Goal: Transaction & Acquisition: Purchase product/service

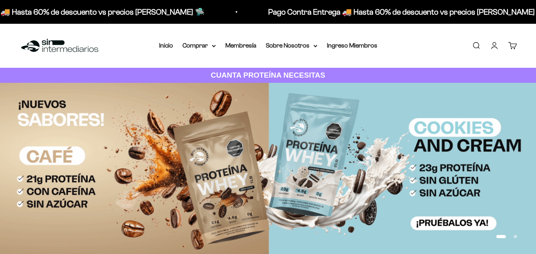
click at [202, 44] on summary "Comprar" at bounding box center [198, 45] width 33 height 10
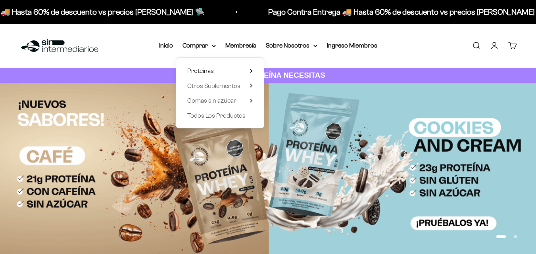
click at [200, 69] on span "Proteínas" at bounding box center [200, 70] width 27 height 7
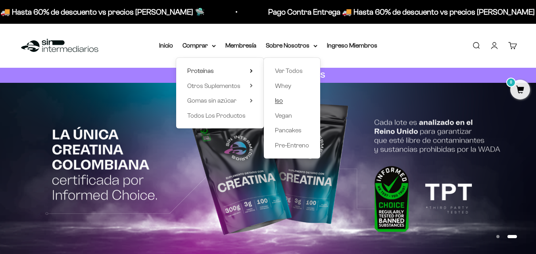
click at [278, 101] on span "Iso" at bounding box center [279, 100] width 8 height 7
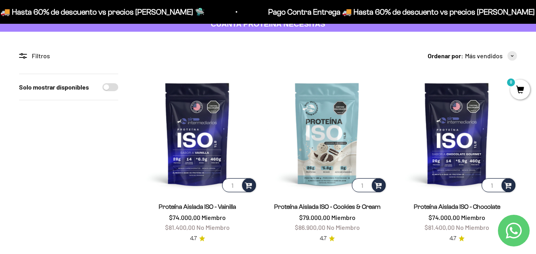
scroll to position [52, 0]
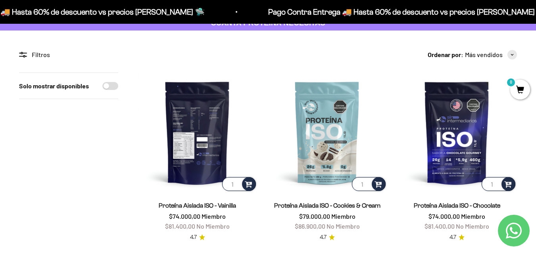
click at [183, 136] on img at bounding box center [197, 133] width 120 height 120
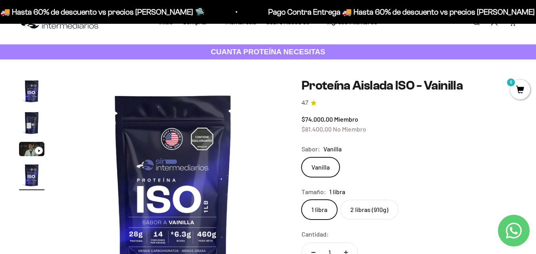
scroll to position [25, 0]
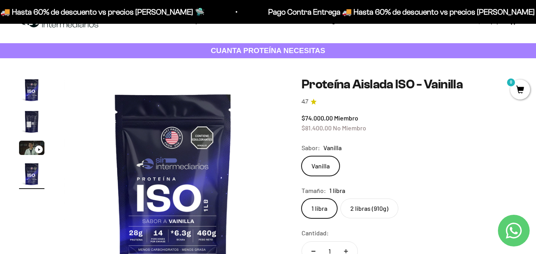
click at [365, 211] on label "2 libras (910g)" at bounding box center [369, 209] width 58 height 20
click at [301, 199] on input "2 libras (910g)" at bounding box center [301, 198] width 0 height 0
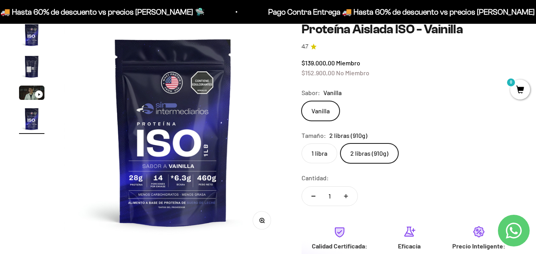
scroll to position [80, 0]
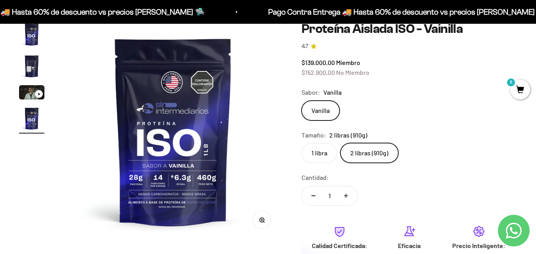
click at [34, 39] on img "Ir al artículo 1" at bounding box center [31, 34] width 25 height 25
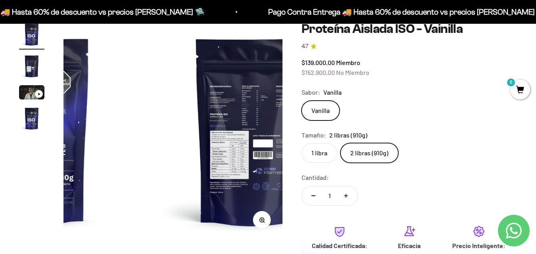
scroll to position [0, 0]
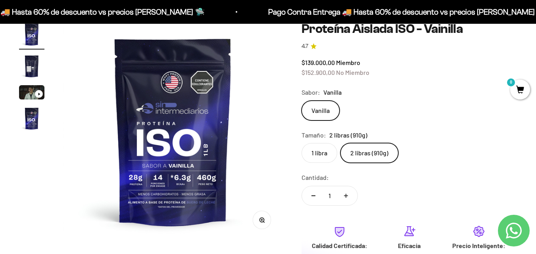
click at [34, 61] on img "Ir al artículo 2" at bounding box center [31, 66] width 25 height 25
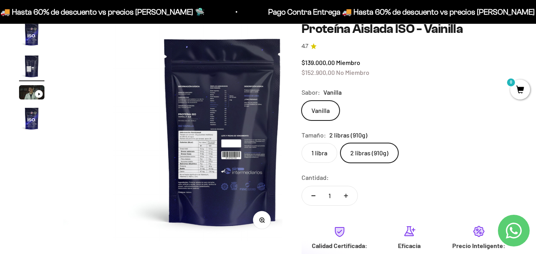
scroll to position [0, 224]
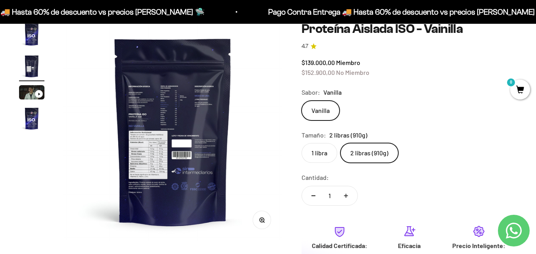
click at [37, 110] on img "Ir al artículo 4" at bounding box center [31, 118] width 25 height 25
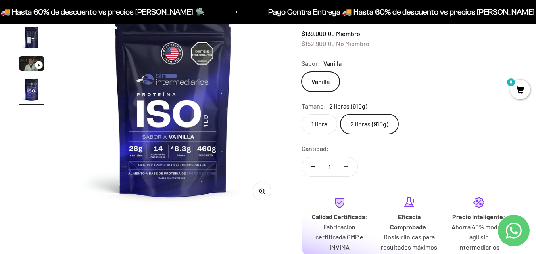
scroll to position [108, 0]
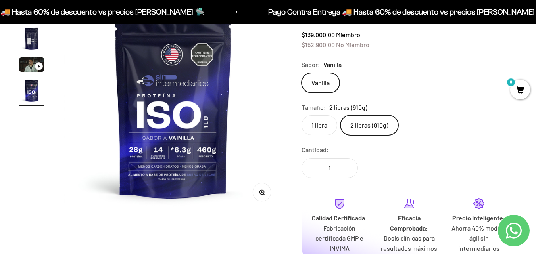
click at [34, 44] on img "Ir al artículo 2" at bounding box center [31, 38] width 25 height 25
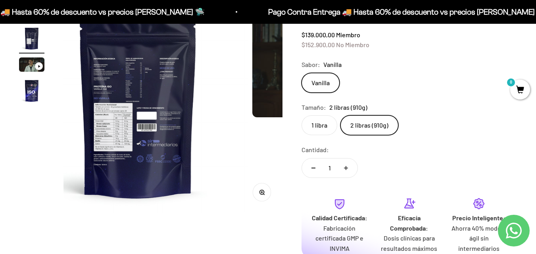
scroll to position [0, 224]
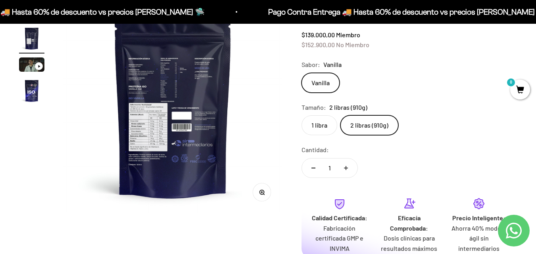
click at [156, 116] on img at bounding box center [172, 103] width 219 height 219
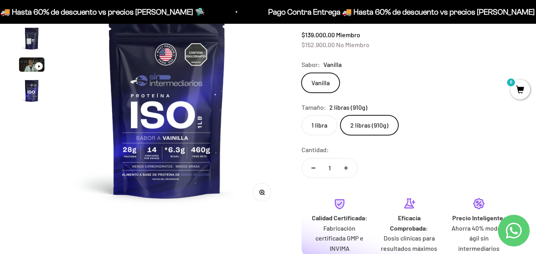
scroll to position [0, 0]
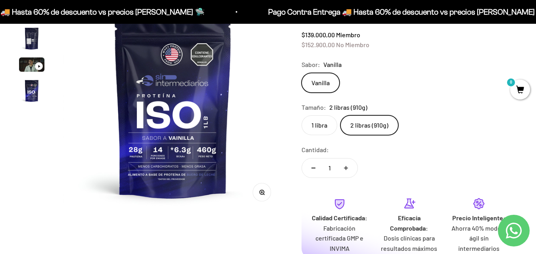
click at [31, 45] on img "Ir al artículo 2" at bounding box center [31, 38] width 25 height 25
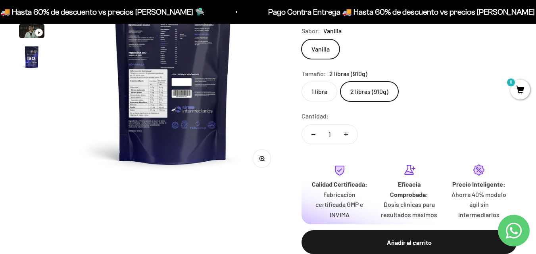
scroll to position [160, 0]
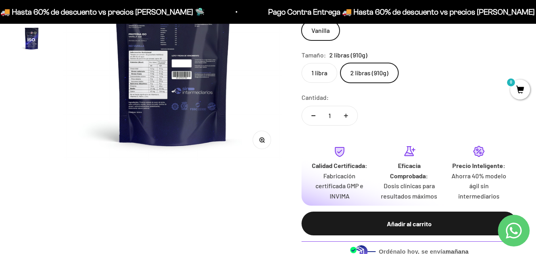
click at [157, 74] on img at bounding box center [172, 51] width 219 height 219
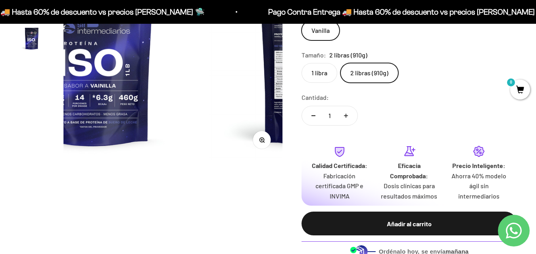
scroll to position [0, 0]
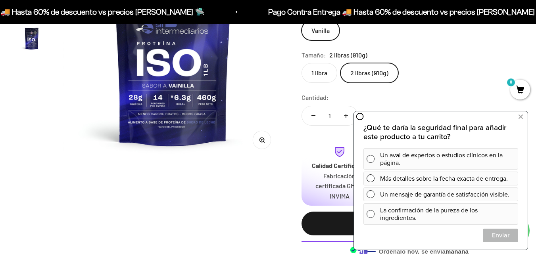
click at [250, 100] on img at bounding box center [172, 51] width 219 height 219
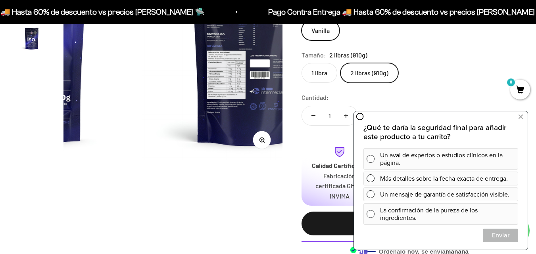
scroll to position [0, 224]
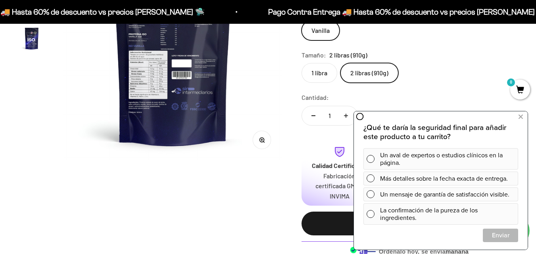
click at [262, 146] on button "Zoom" at bounding box center [262, 140] width 18 height 18
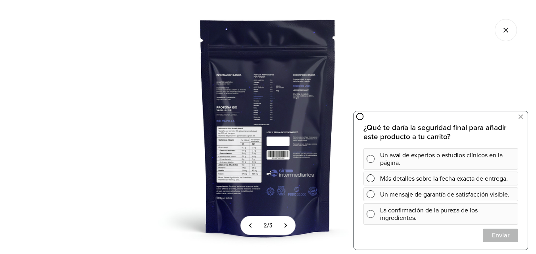
click at [242, 150] on img at bounding box center [268, 127] width 254 height 254
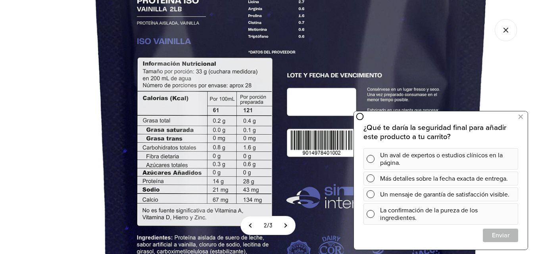
click at [324, 75] on img at bounding box center [291, 59] width 762 height 762
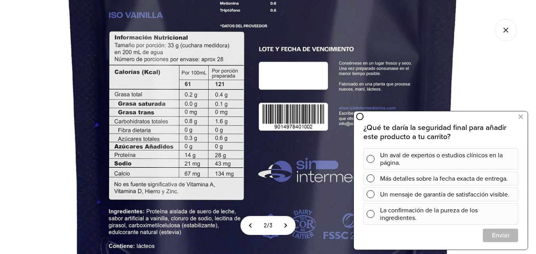
click at [285, 98] on img at bounding box center [263, 33] width 762 height 762
click at [522, 119] on icon at bounding box center [520, 117] width 4 height 10
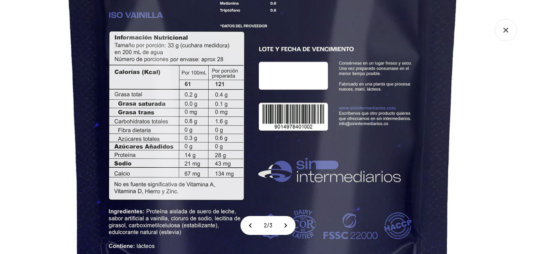
click at [512, 42] on img at bounding box center [263, 33] width 762 height 762
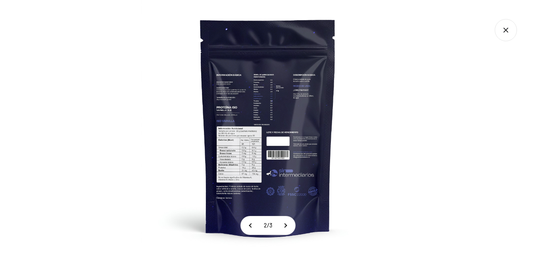
click at [501, 27] on icon "Cerrar galería" at bounding box center [505, 30] width 22 height 22
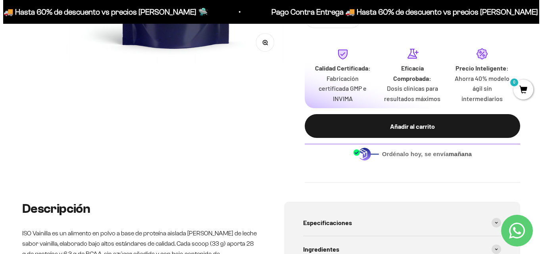
scroll to position [262, 0]
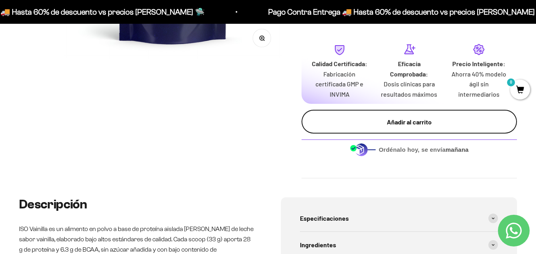
click at [418, 117] on div "Añadir al carrito" at bounding box center [409, 122] width 184 height 10
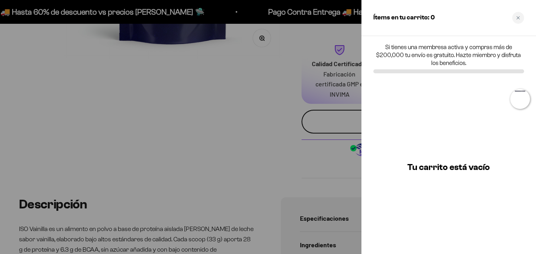
scroll to position [0, 227]
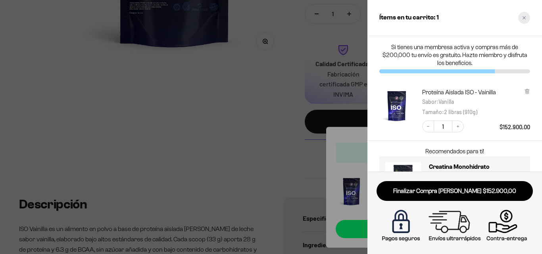
click at [524, 21] on div "Close cart" at bounding box center [524, 18] width 12 height 12
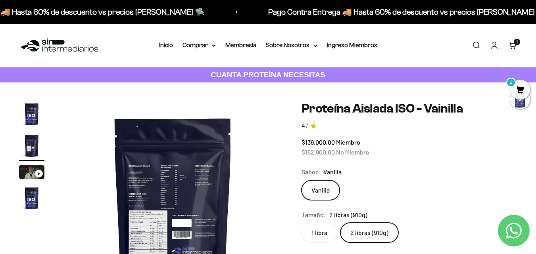
scroll to position [0, 0]
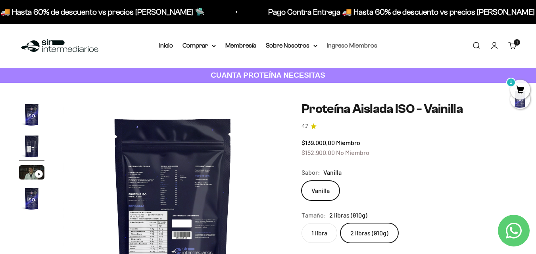
click at [363, 48] on link "Ingreso Miembros" at bounding box center [352, 45] width 50 height 7
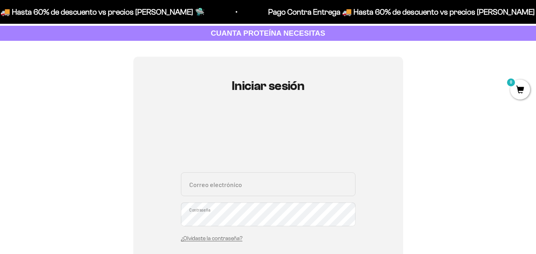
scroll to position [142, 0]
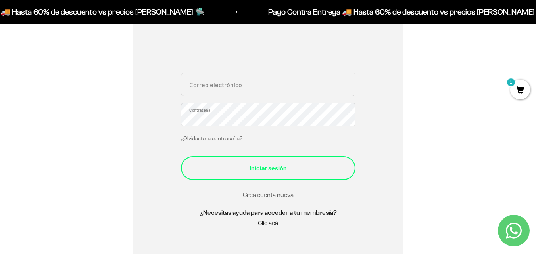
type input "[EMAIL_ADDRESS][PERSON_NAME][DOMAIN_NAME]"
click at [252, 175] on button "Iniciar sesión" at bounding box center [268, 168] width 174 height 24
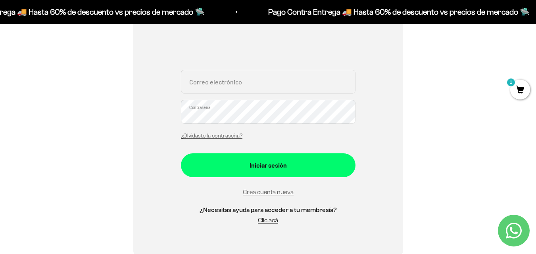
scroll to position [145, 0]
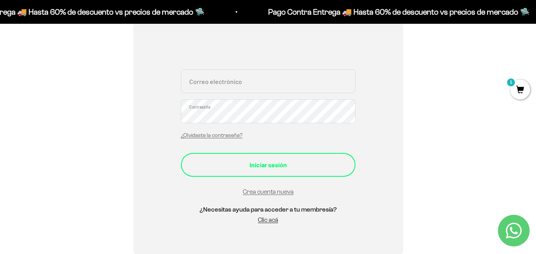
type input "[EMAIL_ADDRESS][PERSON_NAME][DOMAIN_NAME]"
click at [259, 171] on button "Iniciar sesión" at bounding box center [268, 165] width 174 height 24
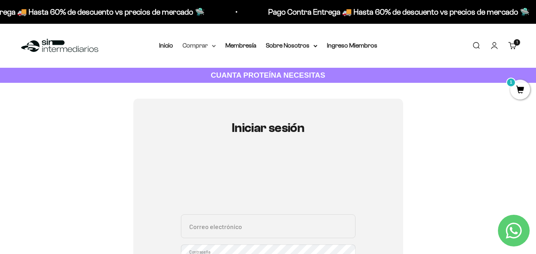
type input "[EMAIL_ADDRESS][PERSON_NAME][DOMAIN_NAME]"
click at [211, 43] on summary "Comprar" at bounding box center [198, 45] width 33 height 10
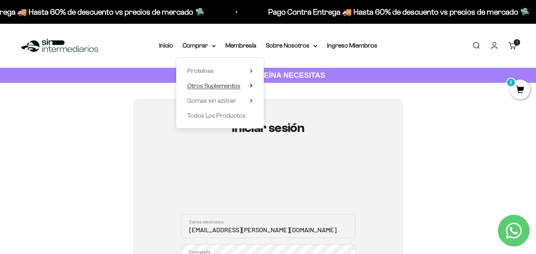
click at [213, 82] on span "Otros Suplementos" at bounding box center [213, 85] width 53 height 7
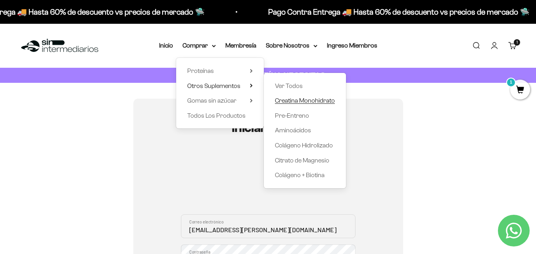
click at [287, 98] on span "Creatina Monohidrato" at bounding box center [305, 100] width 60 height 7
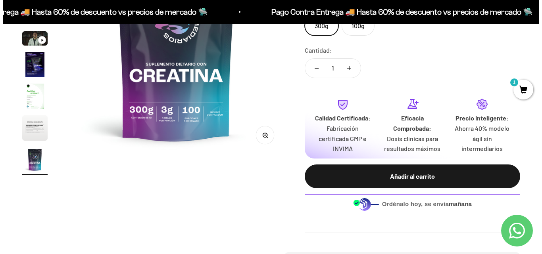
scroll to position [176, 0]
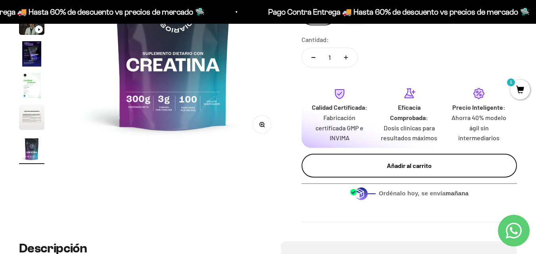
click at [354, 172] on button "Añadir al carrito" at bounding box center [408, 166] width 215 height 24
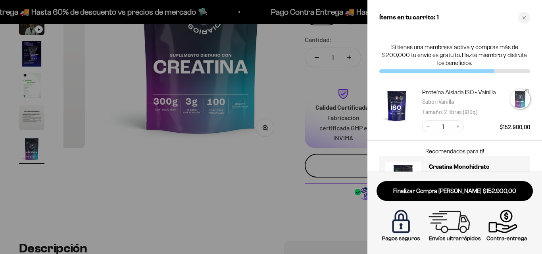
scroll to position [0, 1815]
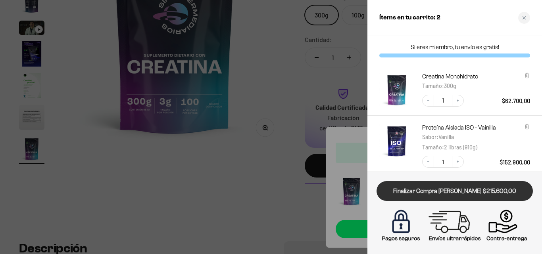
click at [408, 189] on link "Finalizar Compra [PERSON_NAME] $215.600,00" at bounding box center [454, 191] width 156 height 20
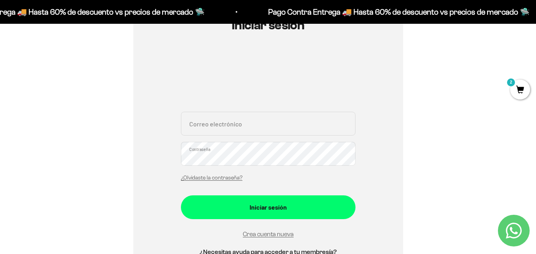
scroll to position [111, 0]
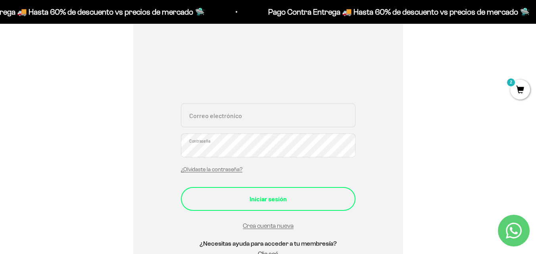
type input "[EMAIL_ADDRESS][PERSON_NAME][DOMAIN_NAME]"
click at [335, 190] on button "Iniciar sesión" at bounding box center [268, 199] width 174 height 24
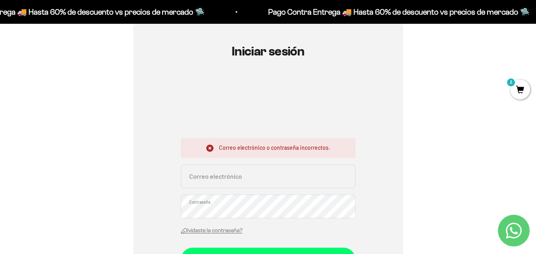
scroll to position [105, 0]
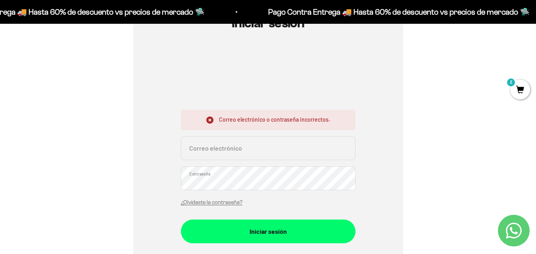
type input "yulieth.cubillos@gmail.com"
click at [117, 193] on div "Iniciar sesión Correo electrónico o contraseña incorrectos. yulieth.cubillos@gm…" at bounding box center [268, 158] width 498 height 328
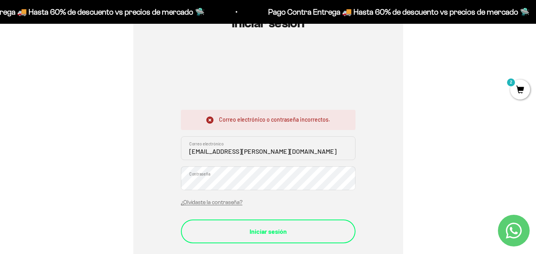
click at [247, 226] on button "Iniciar sesión" at bounding box center [268, 232] width 174 height 24
